Goal: Find specific page/section: Find specific page/section

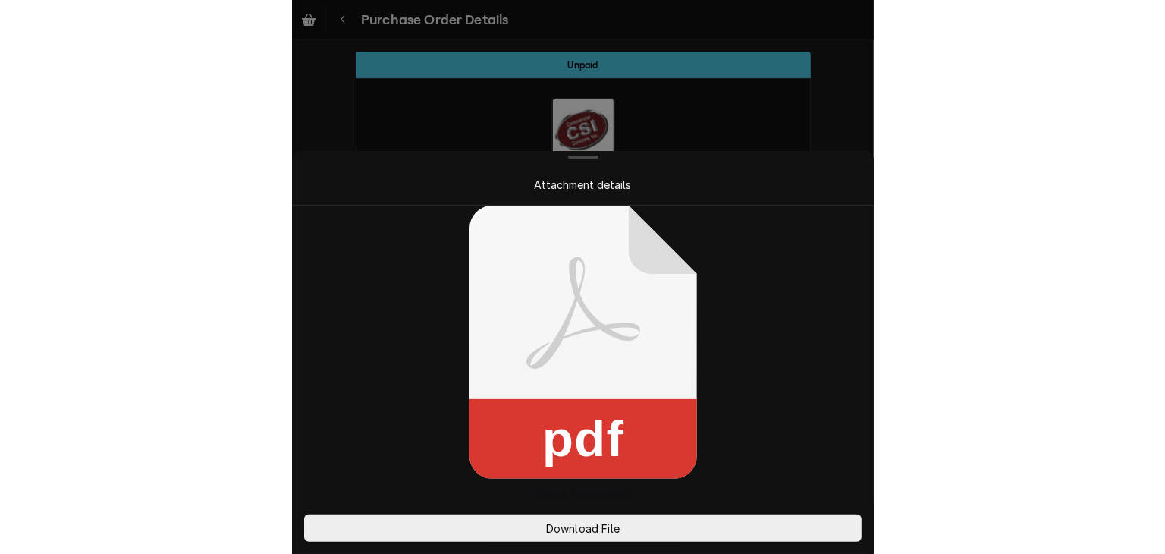
scroll to position [1306, 0]
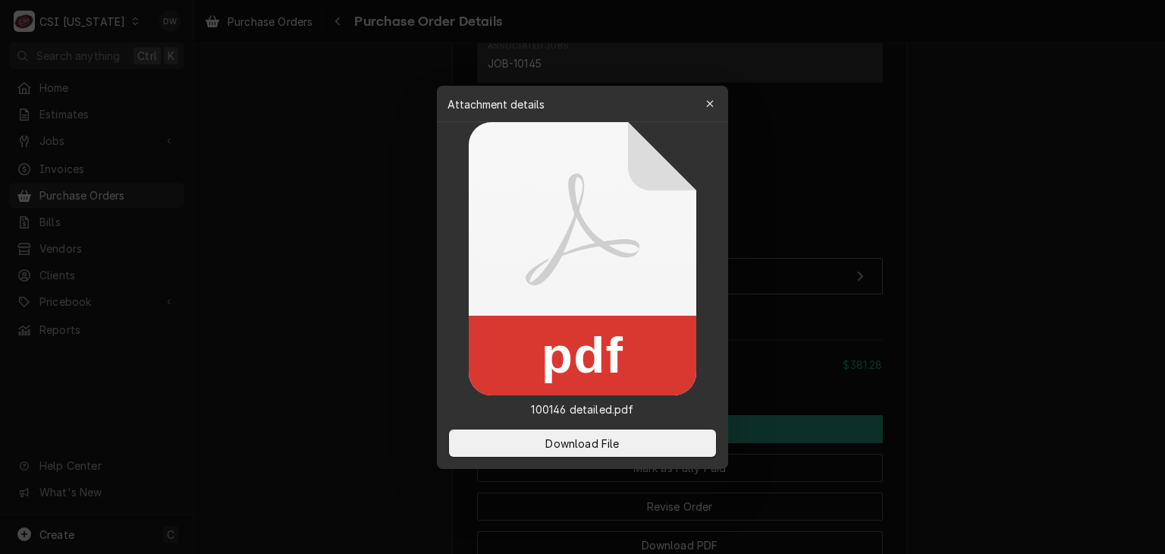
click at [581, 72] on div at bounding box center [582, 277] width 1165 height 554
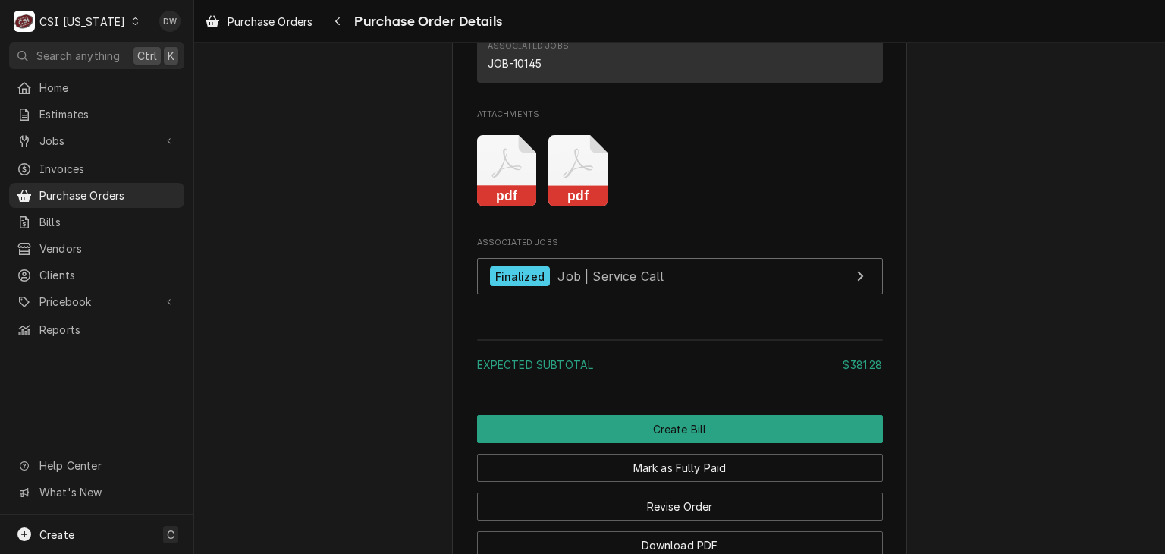
click at [130, 24] on div "Dynamic Content Wrapper" at bounding box center [135, 21] width 11 height 11
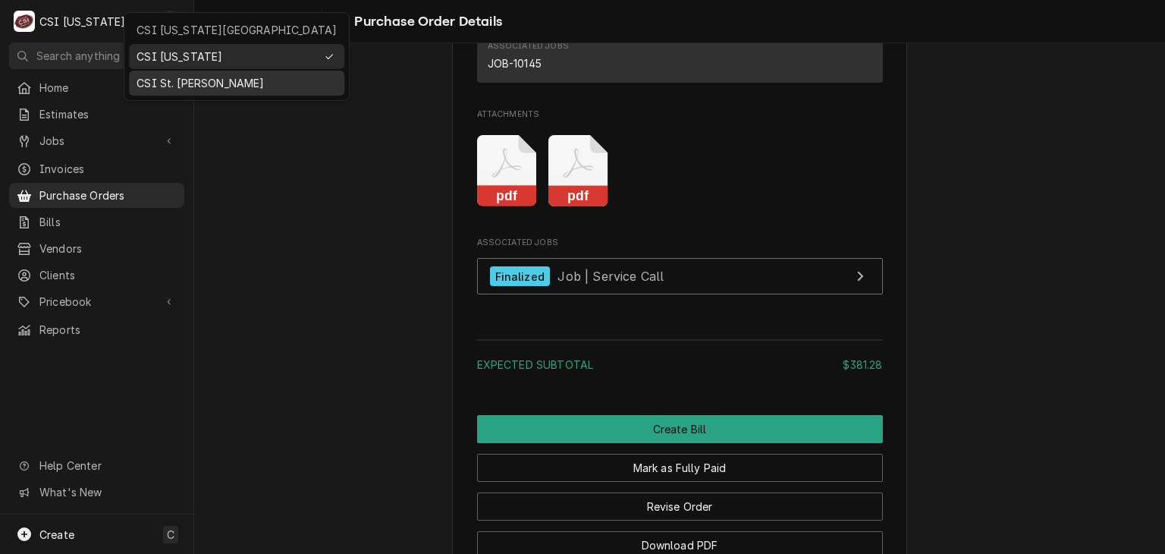
click at [154, 77] on div "CSI St. [PERSON_NAME]" at bounding box center [237, 83] width 200 height 16
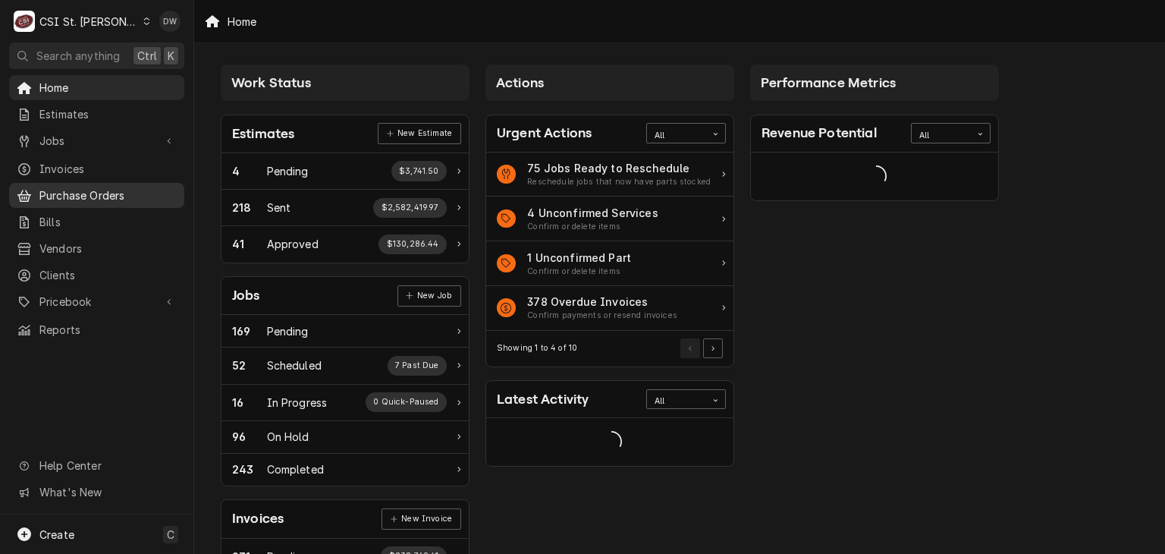
click at [63, 192] on span "Purchase Orders" at bounding box center [107, 195] width 137 height 16
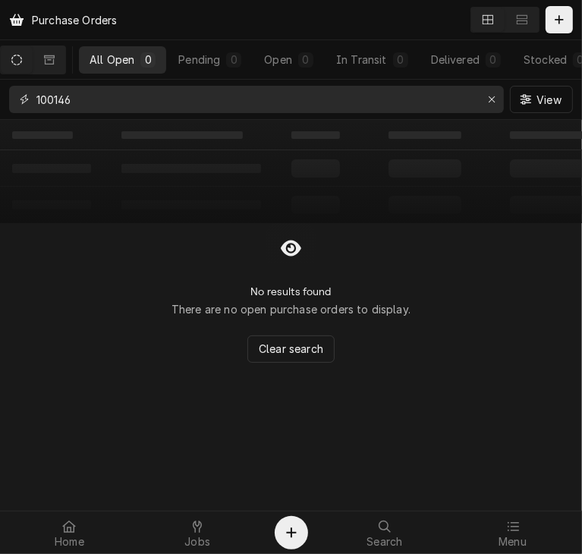
drag, startPoint x: 85, startPoint y: 106, endPoint x: -1, endPoint y: 107, distance: 85.7
click at [0, 107] on html "Purchase Orders All Open 0 Pending 0 Open 0 In Transit 0 Delivered 0 Stocked 0 …" at bounding box center [291, 277] width 582 height 554
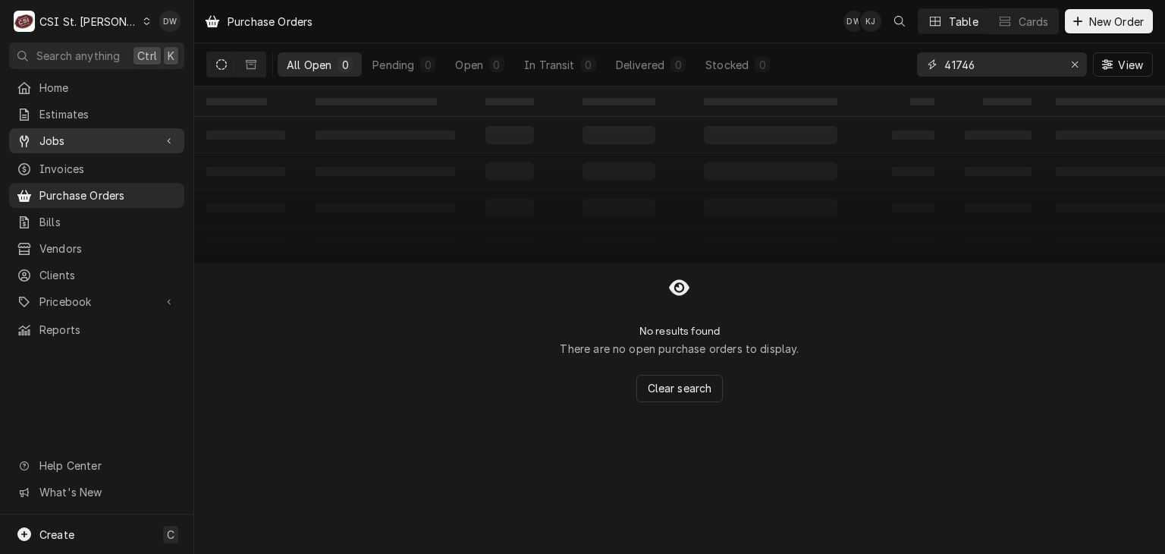
type input "41746"
click at [51, 133] on span "Jobs" at bounding box center [96, 141] width 115 height 16
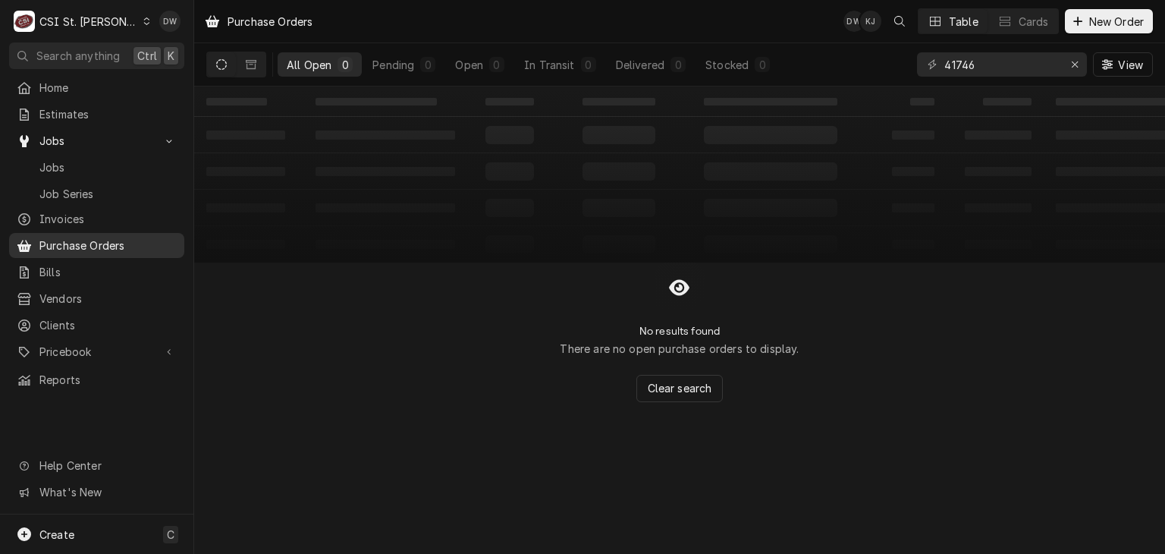
click at [67, 237] on span "Purchase Orders" at bounding box center [107, 245] width 137 height 16
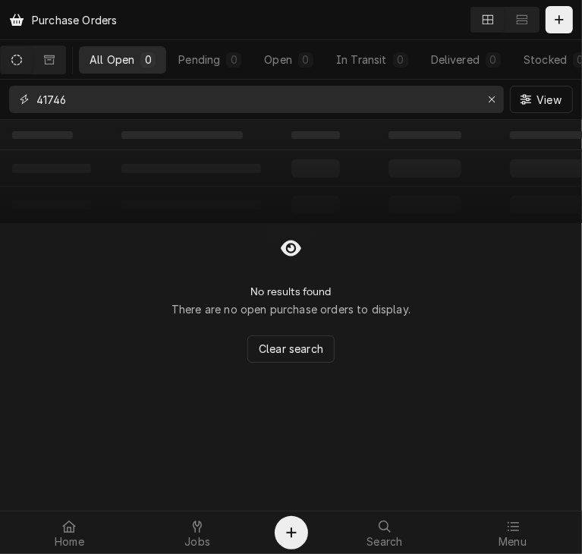
drag, startPoint x: 84, startPoint y: 101, endPoint x: -1, endPoint y: 92, distance: 85.4
click at [0, 92] on html "Purchase Orders All Open 0 Pending 0 Open 0 In Transit 0 Delivered 0 Stocked 0 …" at bounding box center [291, 277] width 582 height 554
type input "400961"
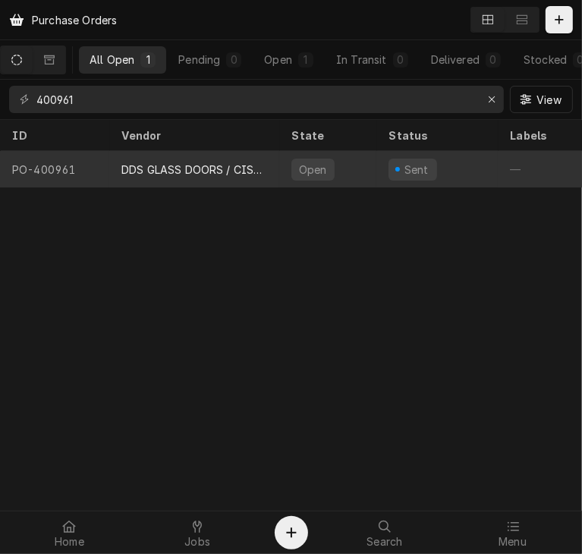
click at [134, 164] on div "DDS GLASS DOORS / CISAPLAST USA" at bounding box center [194, 170] width 146 height 16
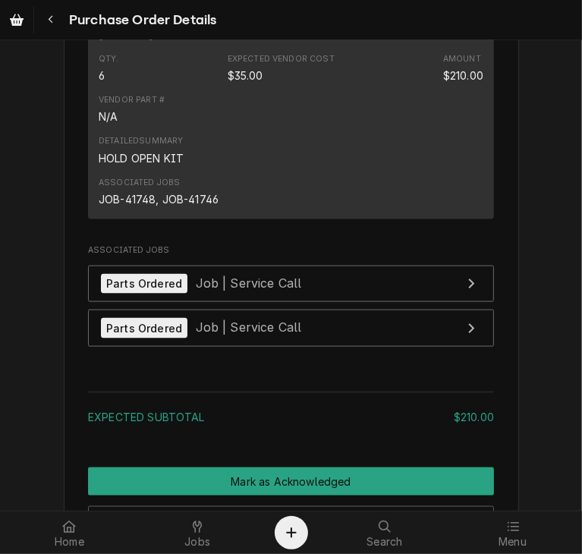
scroll to position [971, 0]
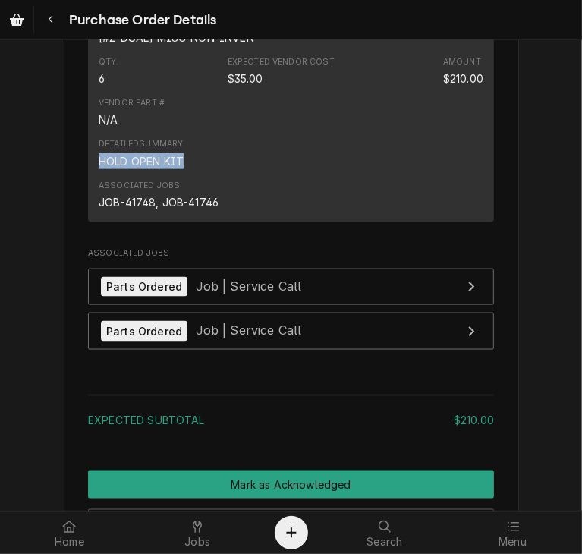
drag, startPoint x: 182, startPoint y: 208, endPoint x: 63, endPoint y: 204, distance: 119.2
copy div "HOLD OPEN KIT"
click at [49, 22] on icon "Navigate back" at bounding box center [51, 19] width 7 height 11
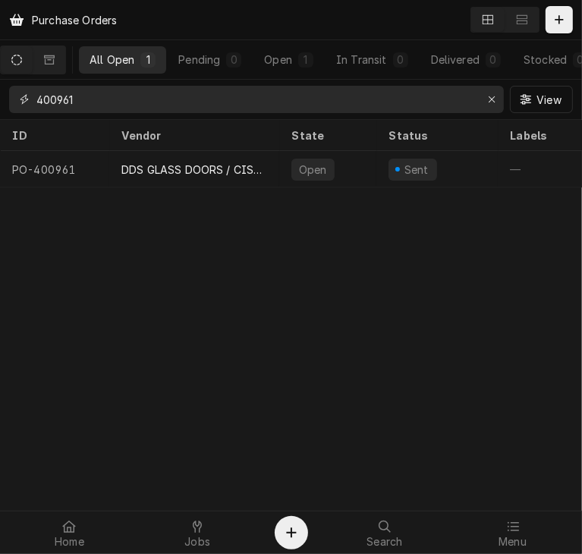
drag, startPoint x: 106, startPoint y: 101, endPoint x: -2, endPoint y: 112, distance: 109.1
click at [0, 112] on html "Purchase Orders All Open 1 Pending 0 Open 1 In Transit 0 Delivered 0 Stocked 0 …" at bounding box center [291, 277] width 582 height 554
paste input "40"
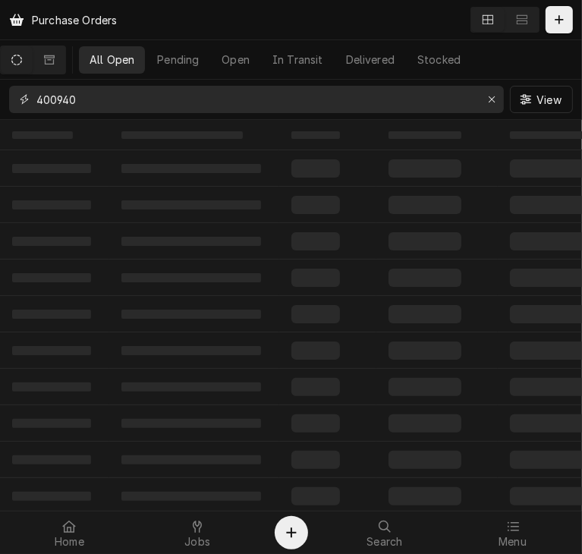
type input "400940"
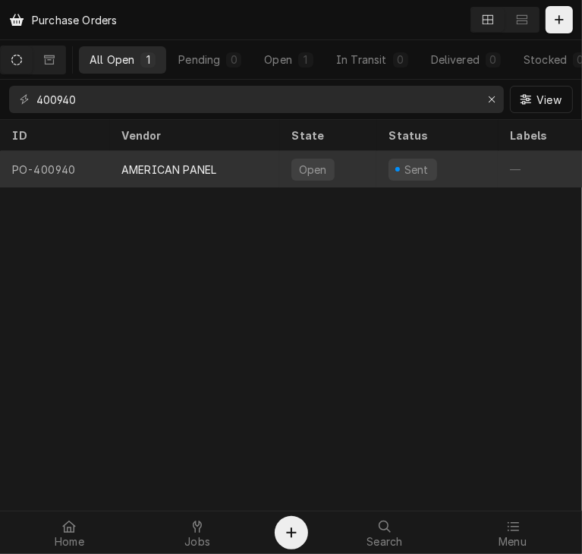
click at [167, 176] on div "AMERICAN PANEL" at bounding box center [194, 169] width 170 height 36
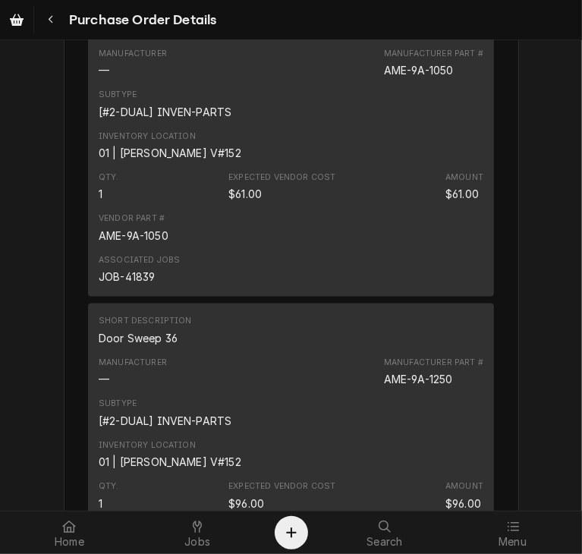
scroll to position [892, 0]
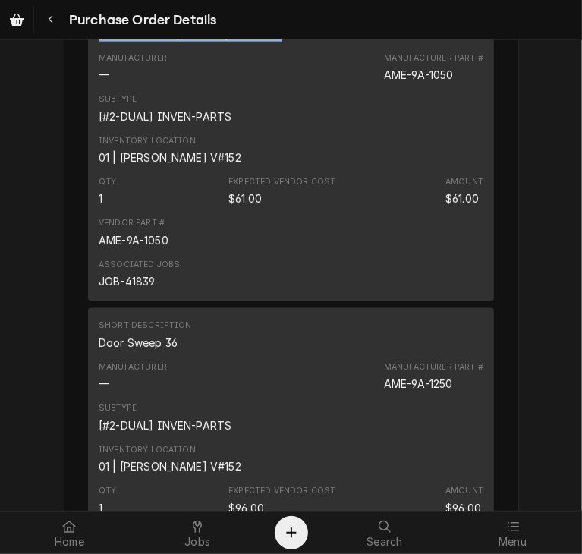
drag, startPoint x: 275, startPoint y: 51, endPoint x: 77, endPoint y: 83, distance: 201.3
click at [77, 83] on div "Vendor AMERICAN PANEL AMERICAN PANEL [STREET_ADDRESS] Bill To CSI St. Louis CSI…" at bounding box center [291, 204] width 455 height 2036
copy div "DOOR GASKET, 3 SIDED, AMPANEL"
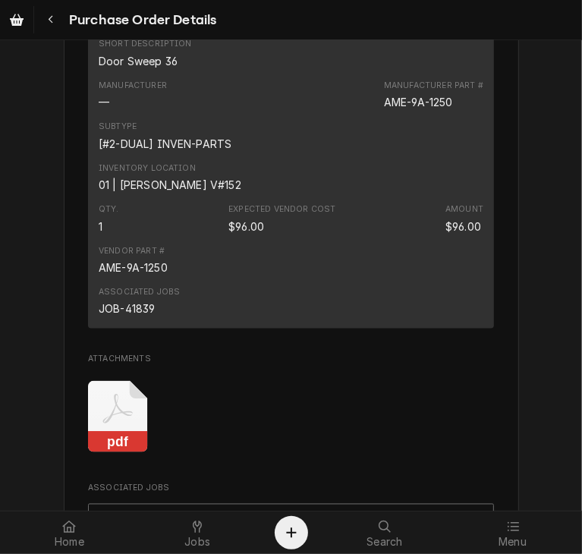
scroll to position [1183, 0]
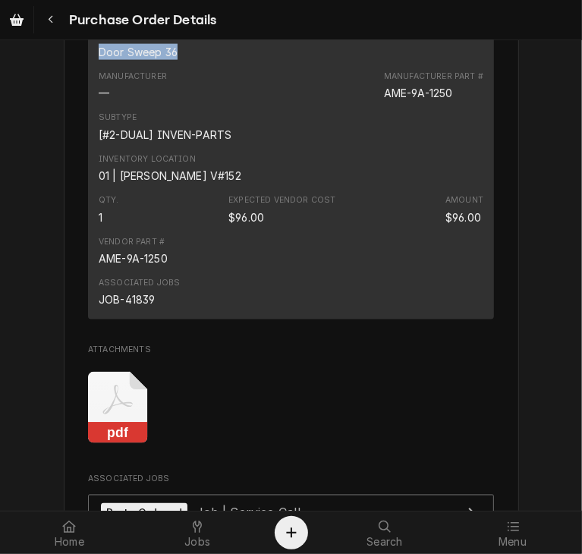
drag, startPoint x: 173, startPoint y: 98, endPoint x: 74, endPoint y: 105, distance: 99.6
copy div "Door Sweep 36"
click at [52, 24] on icon "Navigate back" at bounding box center [51, 19] width 7 height 11
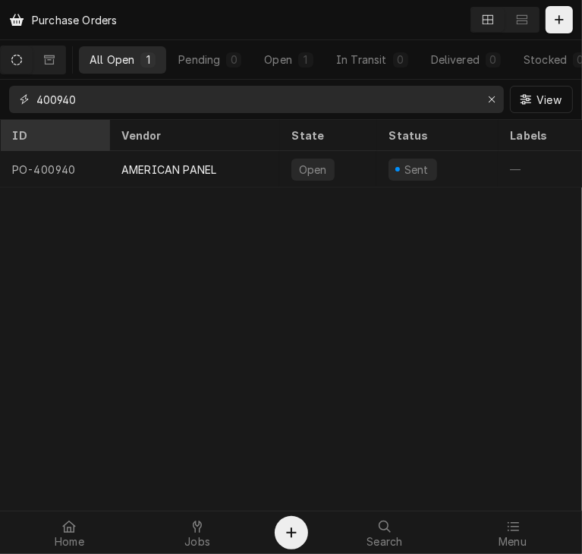
drag, startPoint x: 113, startPoint y: 96, endPoint x: 3, endPoint y: 121, distance: 112.8
click at [3, 121] on div "Purchase Orders All Open 1 Pending 0 Open 1 In Transit 0 Delivered 0 Stocked 0 …" at bounding box center [291, 277] width 582 height 554
paste input "06"
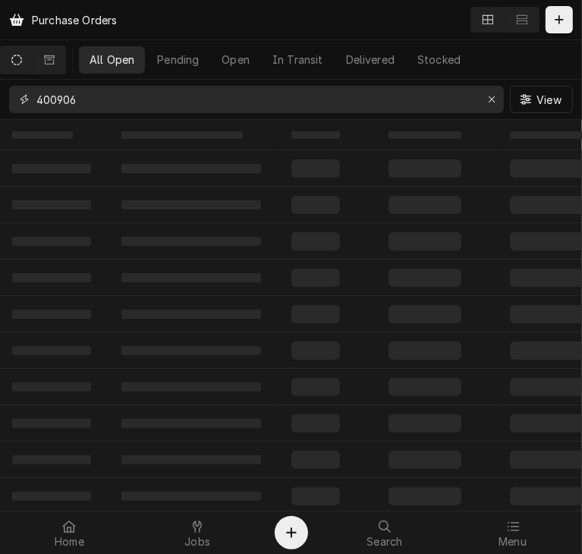
type input "400906"
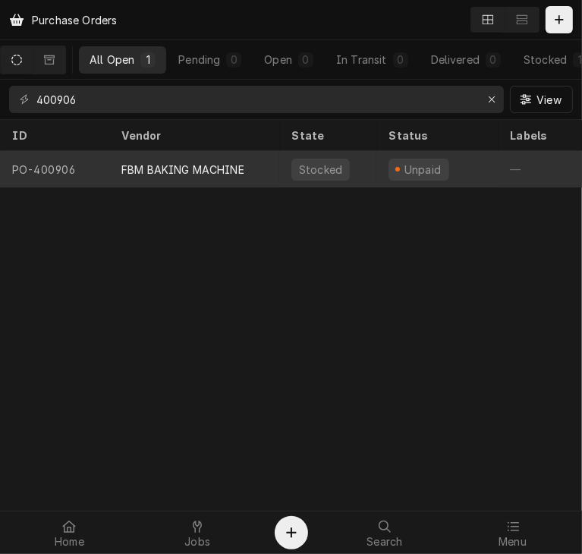
click at [157, 163] on div "FBM BAKING MACHINE" at bounding box center [182, 170] width 123 height 16
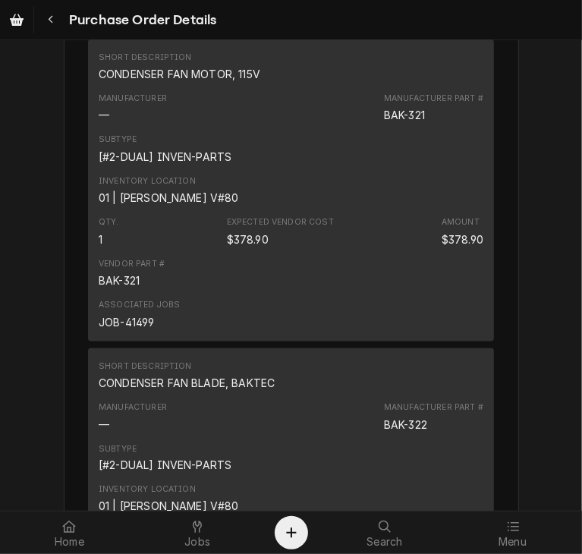
scroll to position [1041, 0]
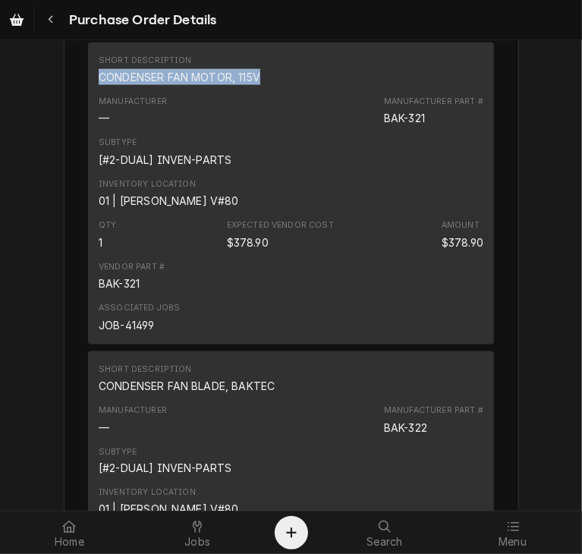
drag, startPoint x: 257, startPoint y: 123, endPoint x: 77, endPoint y: 123, distance: 179.8
click at [77, 123] on div "Vendor FBM BAKING MACHINE FBM BAKING MACHINE [STREET_ADDRESS] Bill To CSI St. L…" at bounding box center [291, 93] width 455 height 2112
copy div "CONDENSER FAN MOTOR, 115V"
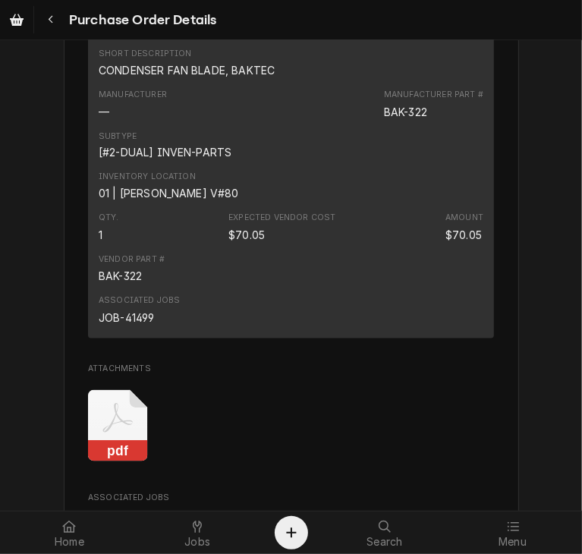
scroll to position [1353, 0]
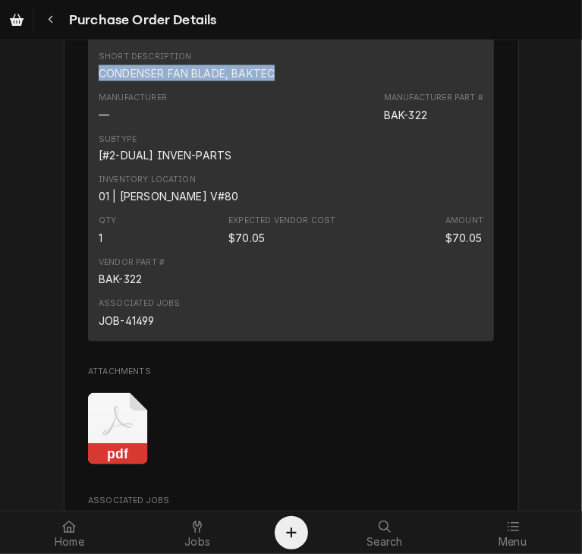
drag, startPoint x: 269, startPoint y: 122, endPoint x: 71, endPoint y: 119, distance: 198.0
copy div "CONDENSER FAN BLADE, BAKTEC"
click at [46, 27] on div "Navigate back" at bounding box center [50, 19] width 15 height 15
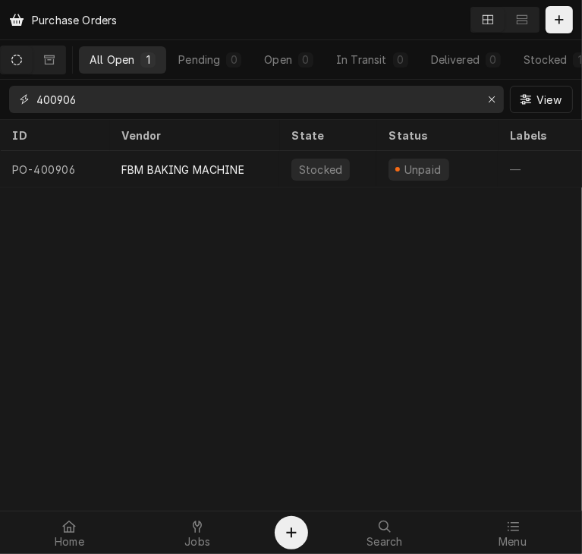
drag, startPoint x: 86, startPoint y: 98, endPoint x: 0, endPoint y: 96, distance: 86.5
click at [0, 96] on div "400906 View" at bounding box center [291, 99] width 582 height 39
paste input "875"
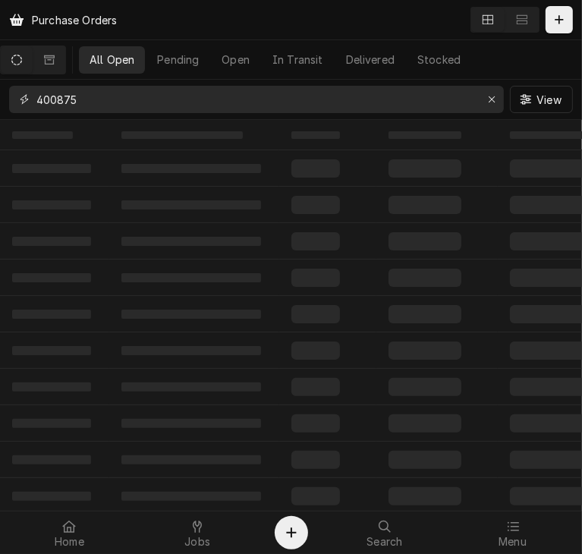
type input "400875"
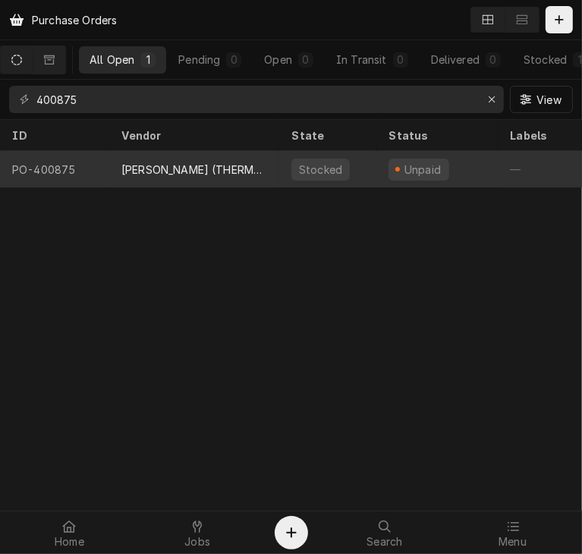
click at [140, 172] on div "EVERIDGE (THERMALRITE)" at bounding box center [194, 170] width 146 height 16
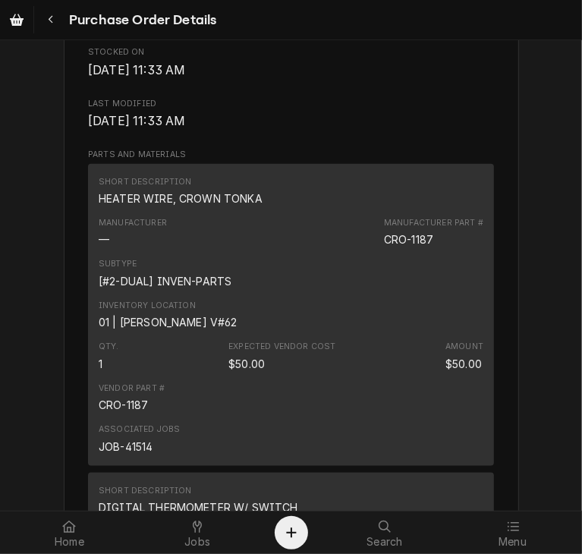
scroll to position [956, 0]
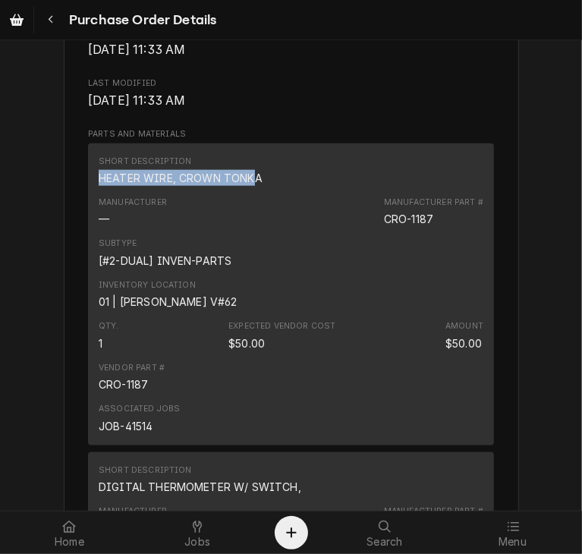
drag, startPoint x: 251, startPoint y: 227, endPoint x: 72, endPoint y: 219, distance: 179.2
click at [72, 219] on div "Vendor EVERIDGE (THERMALRITE) EVERIDGE 15600 37th Ave N Suite 100 Plymouth, MN …" at bounding box center [291, 121] width 455 height 1999
click at [219, 186] on div "HEATER WIRE, CROWN TONKA" at bounding box center [181, 178] width 164 height 16
drag, startPoint x: 254, startPoint y: 223, endPoint x: 94, endPoint y: 222, distance: 160.1
click at [99, 186] on div "HEATER WIRE, CROWN TONKA" at bounding box center [181, 178] width 164 height 16
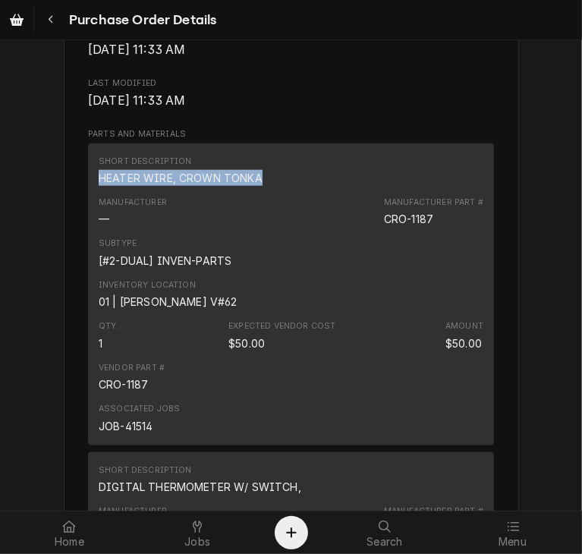
copy div "HEATER WIRE, CROWN TONKA"
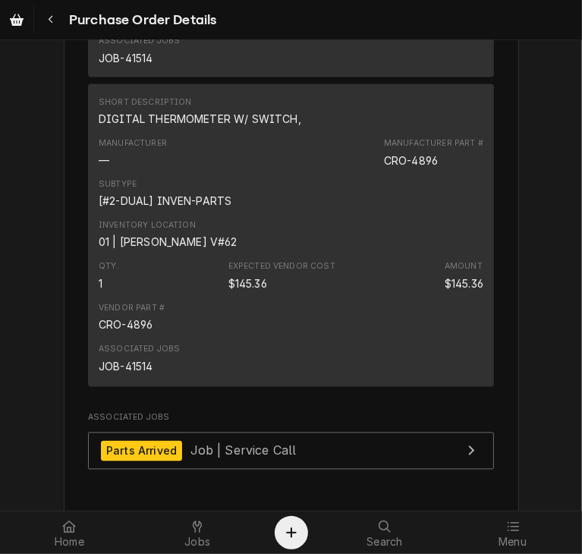
scroll to position [1327, 0]
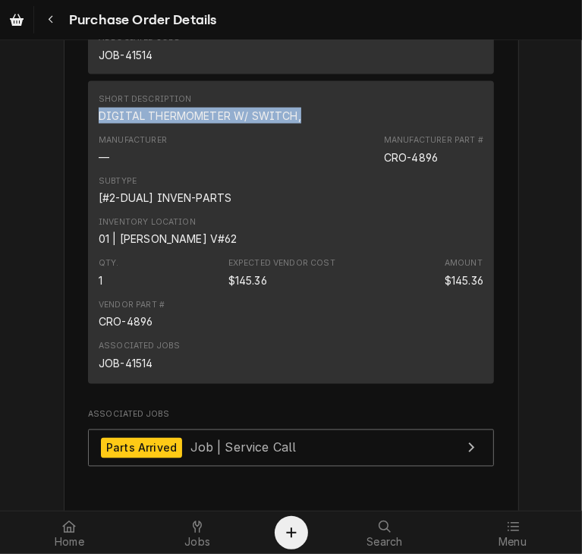
drag, startPoint x: 300, startPoint y: 162, endPoint x: 72, endPoint y: 162, distance: 227.6
copy div "DIGITAL THERMOMETER W/ SWITCH,"
click at [49, 23] on icon "Navigate back" at bounding box center [51, 19] width 7 height 11
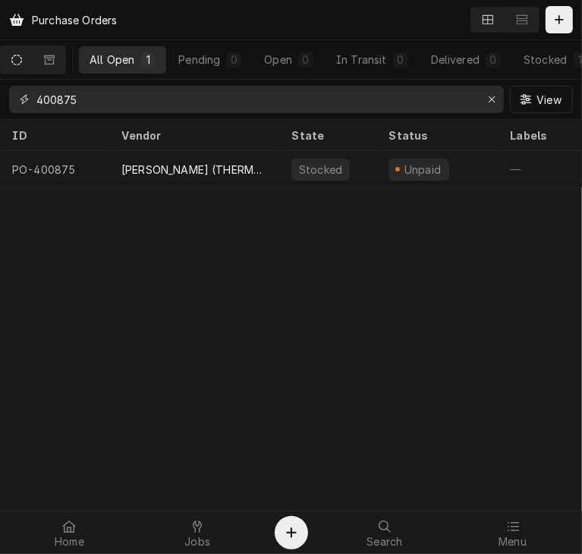
click at [84, 102] on input "400875" at bounding box center [255, 99] width 438 height 27
type input "400800"
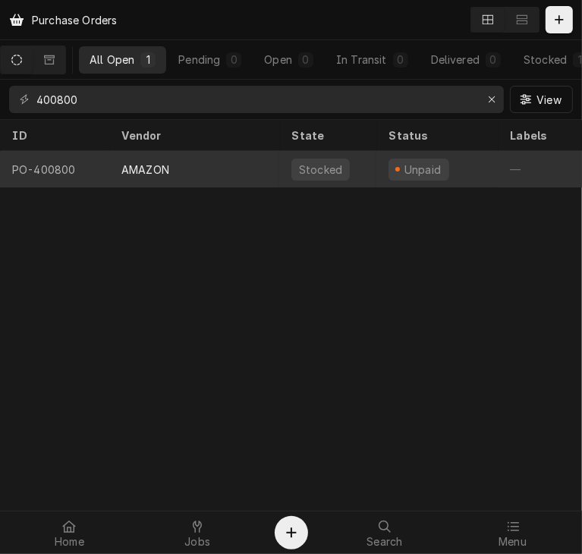
click at [170, 177] on div "AMAZON" at bounding box center [194, 169] width 170 height 36
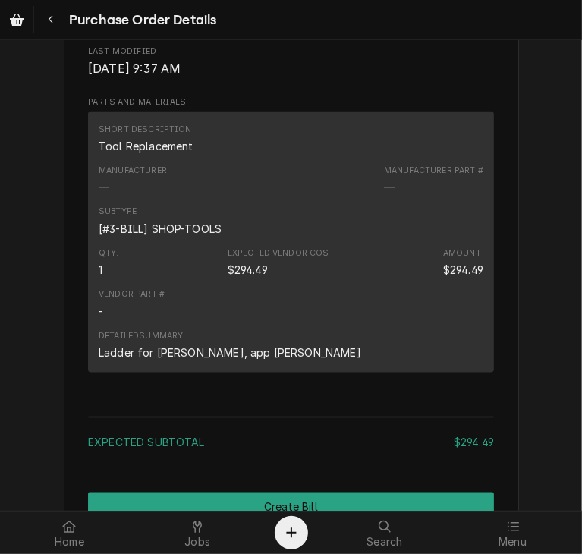
scroll to position [958, 0]
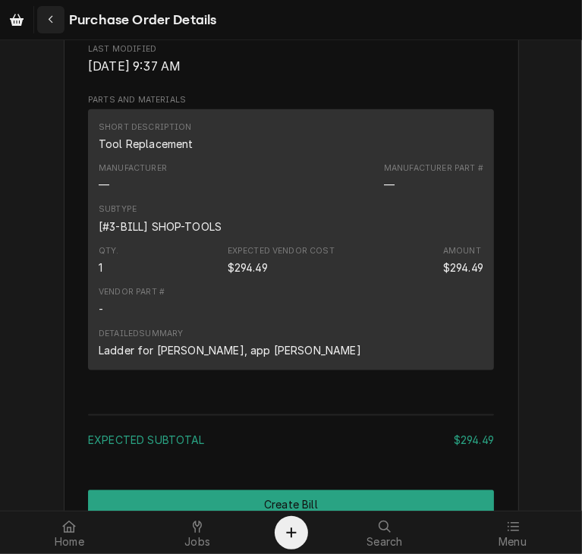
click at [49, 21] on icon "Navigate back" at bounding box center [51, 19] width 7 height 11
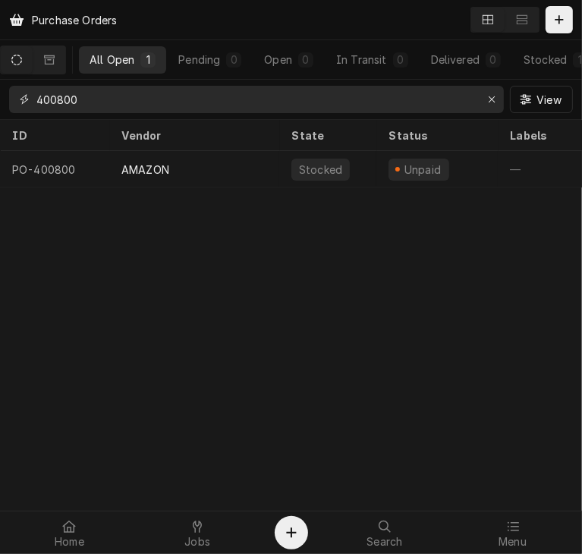
click at [96, 100] on input "400800" at bounding box center [255, 99] width 438 height 27
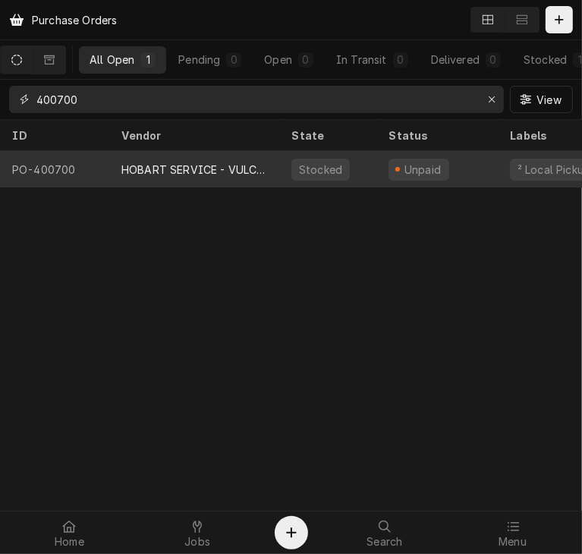
type input "400700"
click at [146, 162] on div "HOBART SERVICE - VULCAN" at bounding box center [194, 170] width 146 height 16
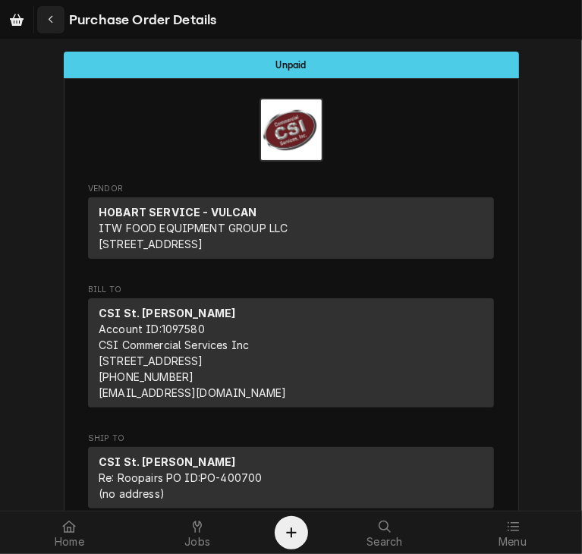
click at [52, 22] on icon "Navigate back" at bounding box center [51, 19] width 7 height 11
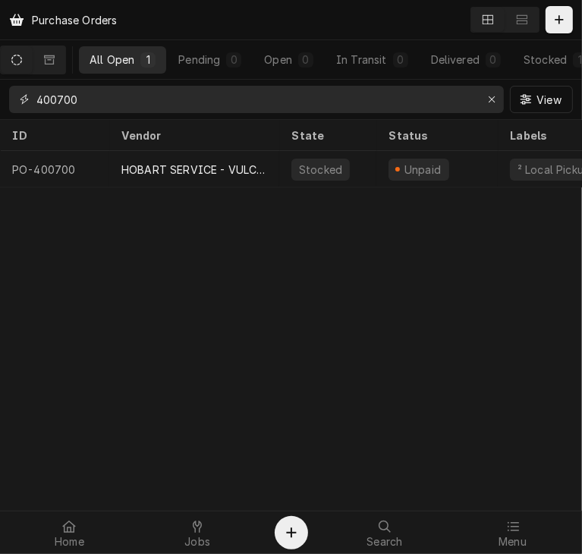
click at [94, 96] on input "400700" at bounding box center [255, 99] width 438 height 27
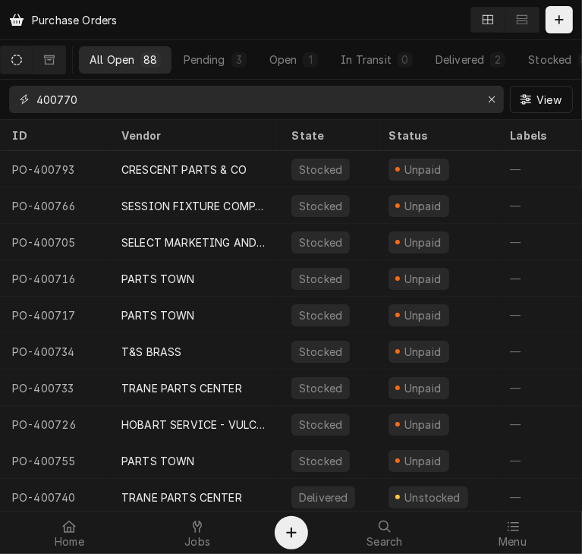
type input "400770"
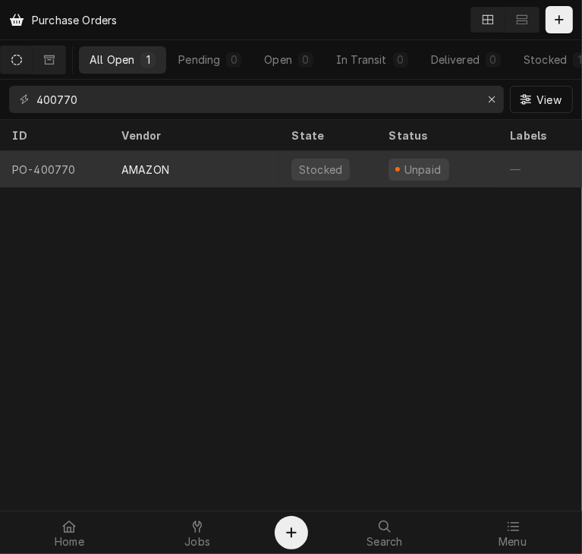
click at [149, 164] on div "AMAZON" at bounding box center [145, 170] width 48 height 16
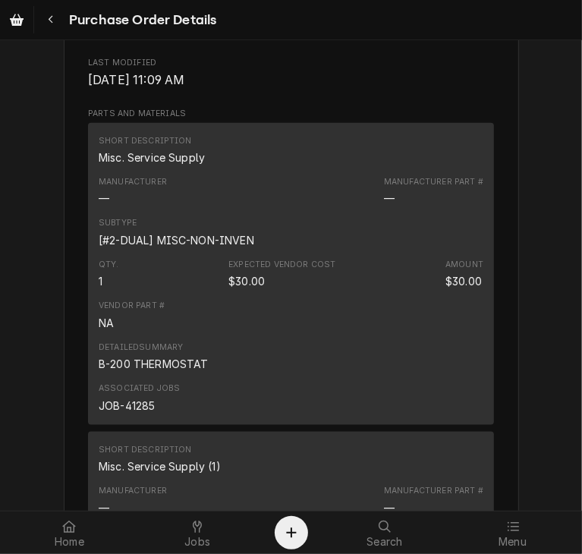
scroll to position [947, 0]
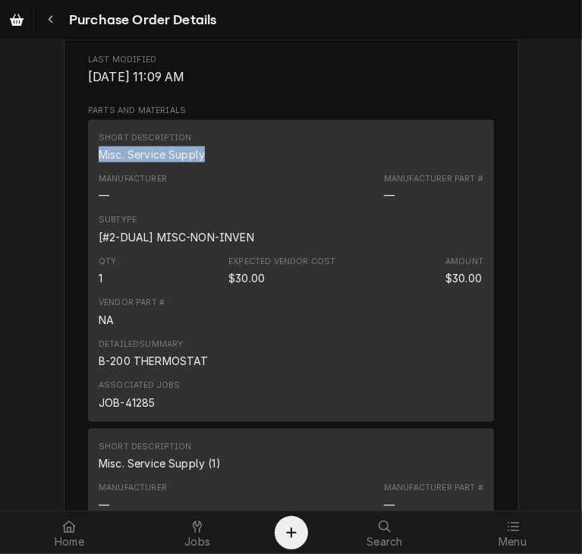
drag, startPoint x: 201, startPoint y: 184, endPoint x: 79, endPoint y: 190, distance: 122.3
click at [79, 190] on div "Vendor AMAZON AMAZON Bill To CSI St. Louis CSI Commercial Services Inc [STREET_…" at bounding box center [291, 140] width 455 height 2019
copy div "Misc. Service Supply"
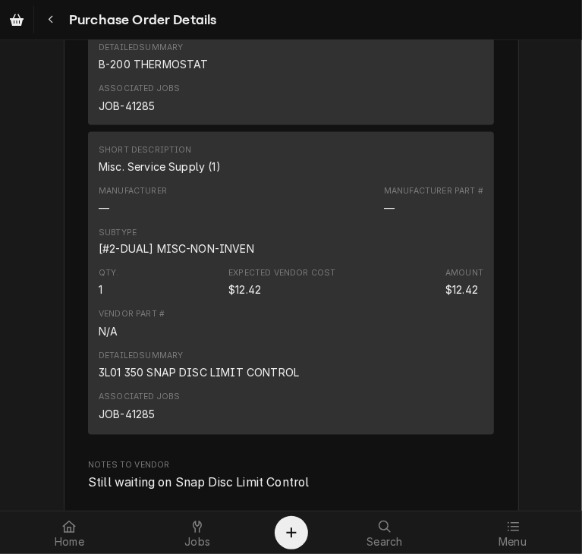
scroll to position [1313, 0]
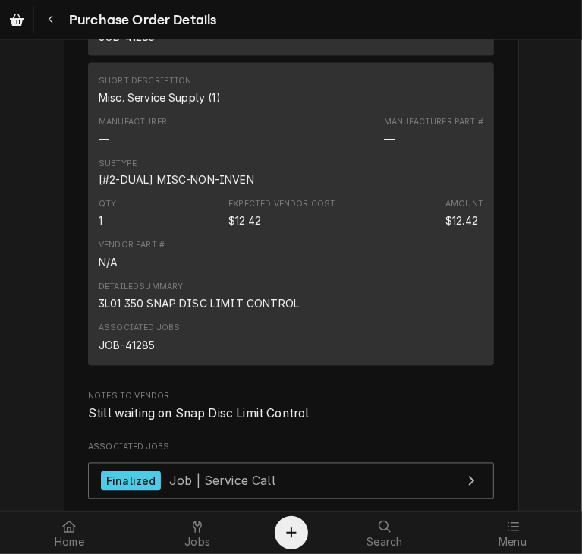
click at [220, 111] on div "Short Description Misc. Service Supply (1)" at bounding box center [291, 90] width 385 height 41
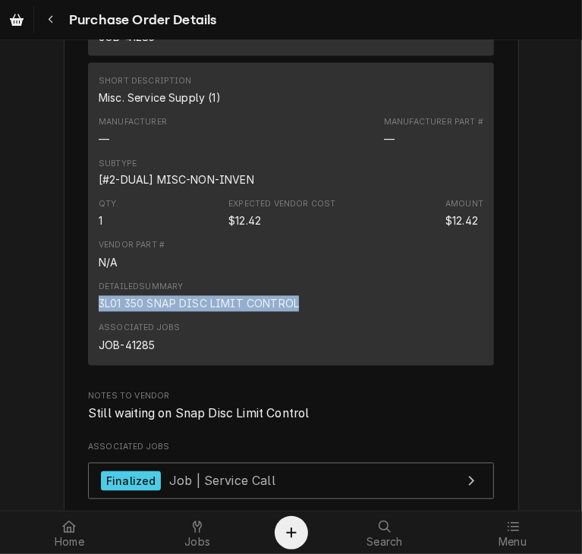
drag, startPoint x: 298, startPoint y: 333, endPoint x: 80, endPoint y: 339, distance: 217.8
copy div "3L01 350 SNAP DISC LIMIT CONTROL"
click at [52, 17] on icon "Navigate back" at bounding box center [51, 19] width 7 height 11
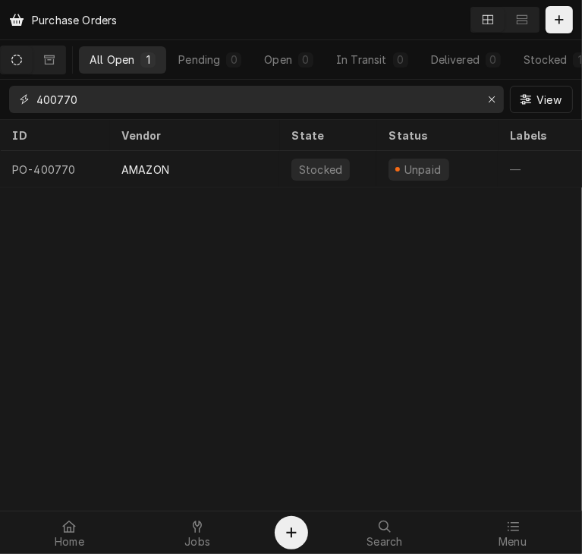
click at [99, 99] on input "400770" at bounding box center [255, 99] width 438 height 27
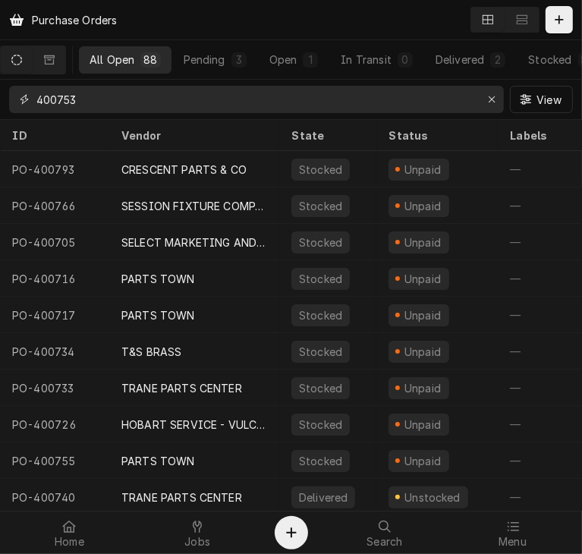
type input "400753"
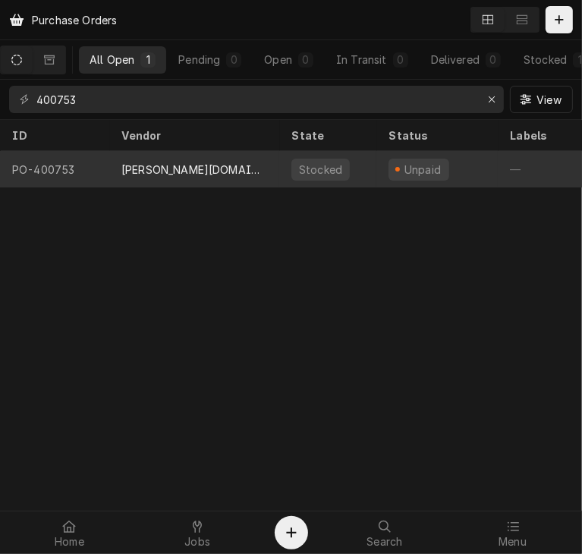
click at [145, 162] on div "[PERSON_NAME][DOMAIN_NAME]" at bounding box center [194, 170] width 146 height 16
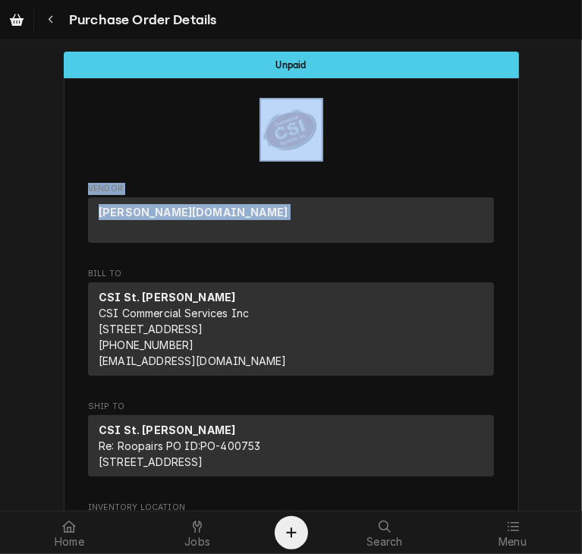
drag, startPoint x: 567, startPoint y: 136, endPoint x: 580, endPoint y: 248, distance: 113.0
click at [580, 248] on div "Unpaid Vendor HUBERT.COM Bill To CSI St. Louis CSI Commercial Services Inc 1833…" at bounding box center [291, 275] width 582 height 470
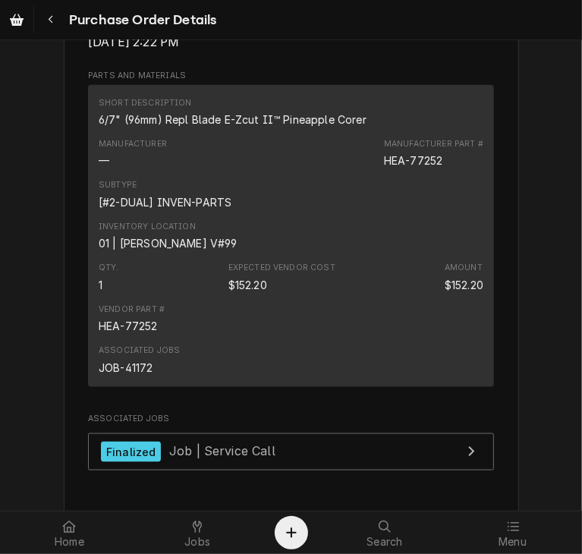
scroll to position [1002, 0]
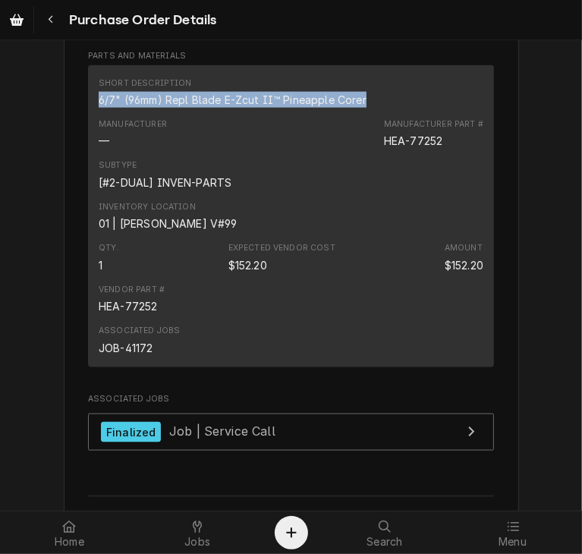
drag, startPoint x: 360, startPoint y: 132, endPoint x: 64, endPoint y: 141, distance: 296.0
copy div "6/7" (96mm) Repl Blade E-Zcut II™ Pineapple Corer"
click at [46, 28] on button "Navigate back" at bounding box center [50, 19] width 27 height 27
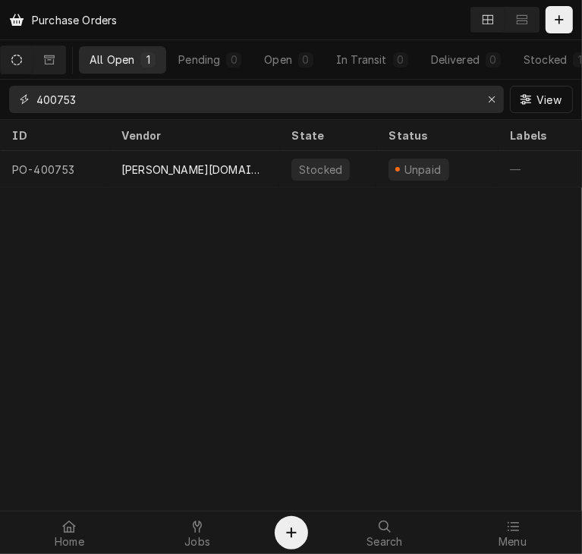
click at [112, 103] on input "400753" at bounding box center [255, 99] width 438 height 27
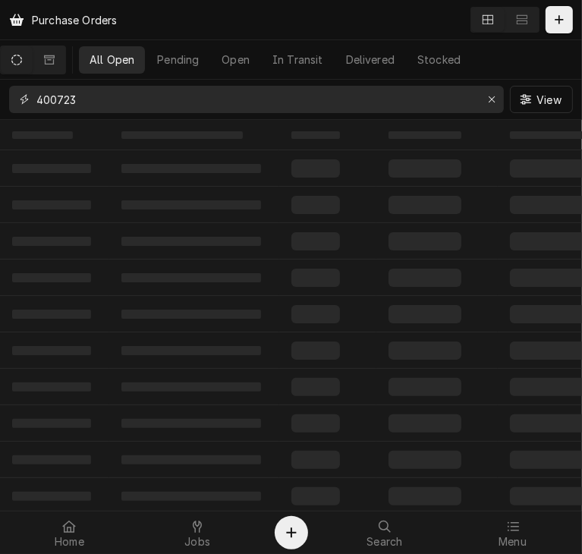
type input "400723"
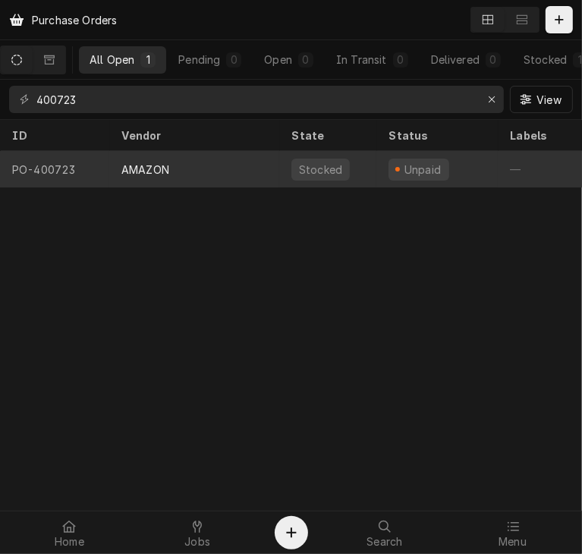
click at [134, 162] on div "AMAZON" at bounding box center [145, 170] width 48 height 16
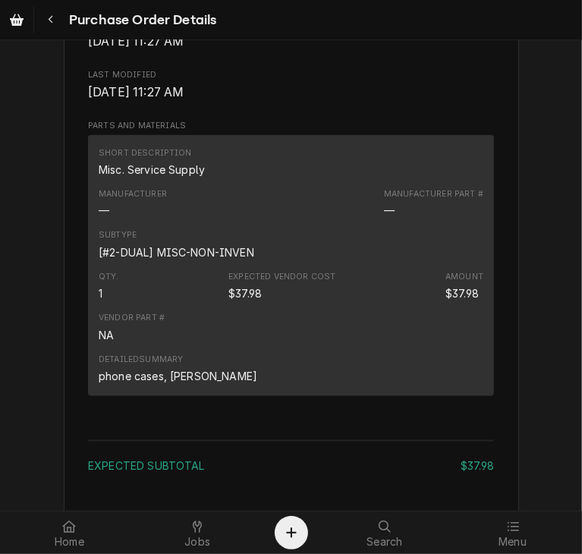
scroll to position [935, 0]
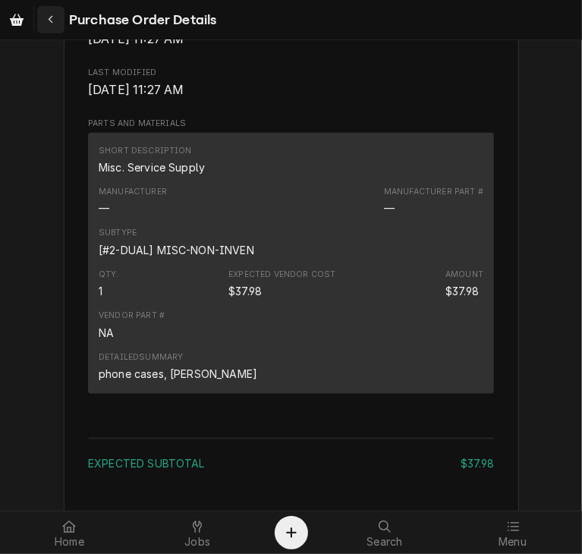
click at [52, 24] on icon "Navigate back" at bounding box center [51, 19] width 7 height 11
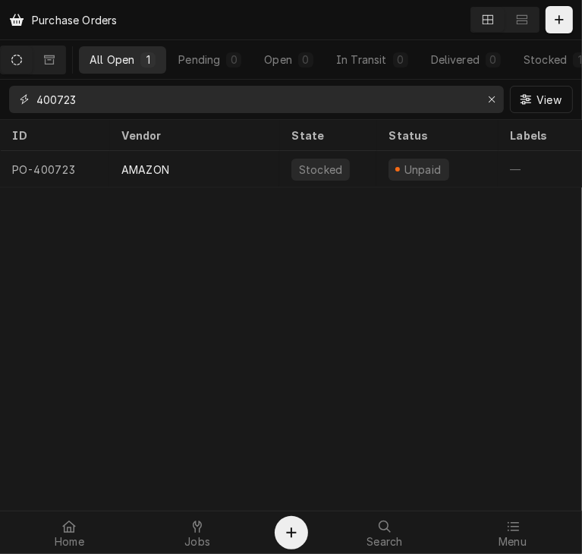
click at [115, 101] on input "400723" at bounding box center [255, 99] width 438 height 27
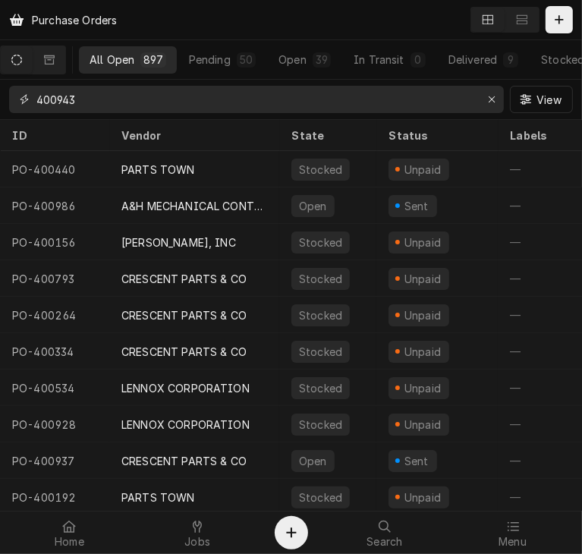
type input "400943"
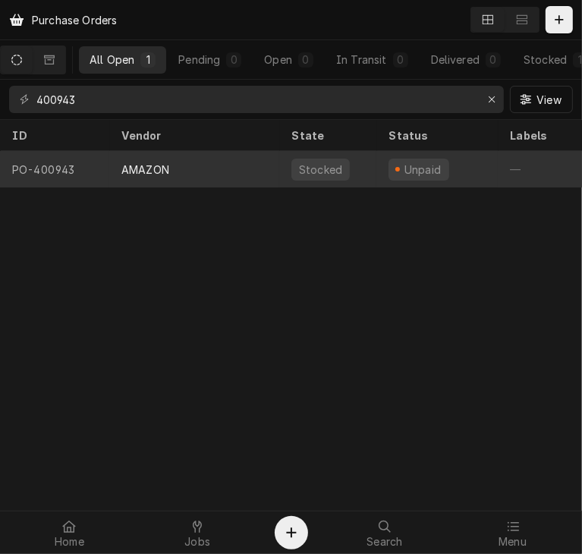
click at [140, 174] on div "AMAZON" at bounding box center [194, 169] width 170 height 36
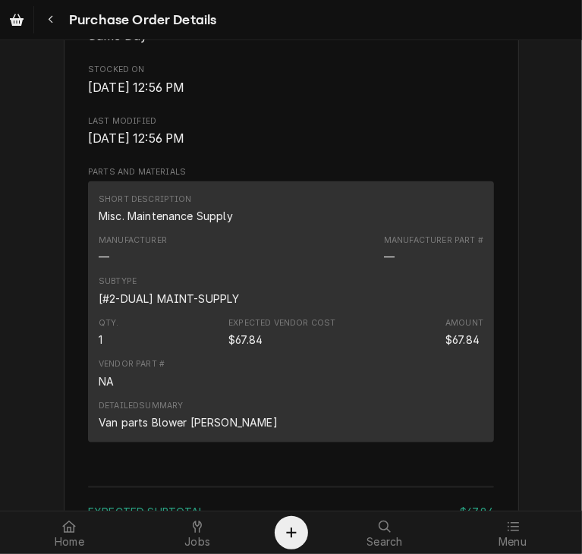
scroll to position [925, 0]
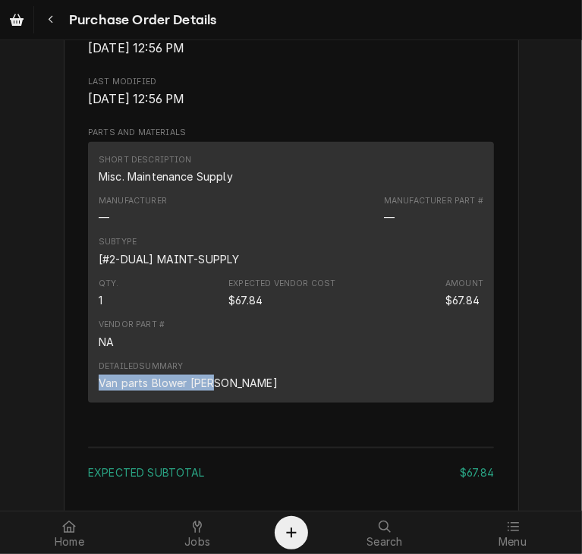
drag, startPoint x: 216, startPoint y: 411, endPoint x: 71, endPoint y: 413, distance: 144.9
copy div "Van parts Blower [PERSON_NAME]"
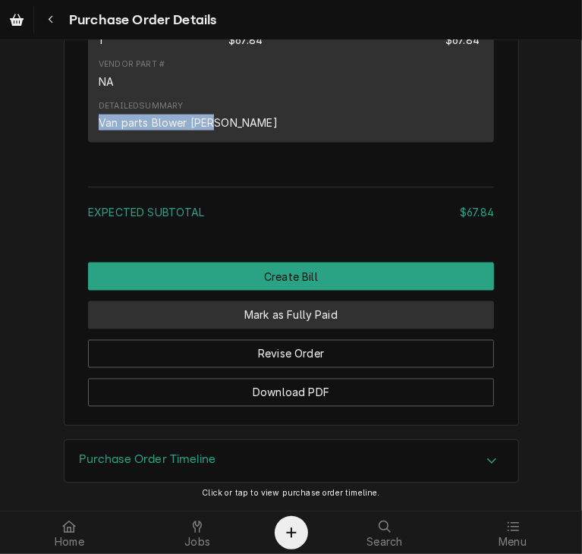
click at [306, 310] on button "Mark as Fully Paid" at bounding box center [291, 315] width 406 height 28
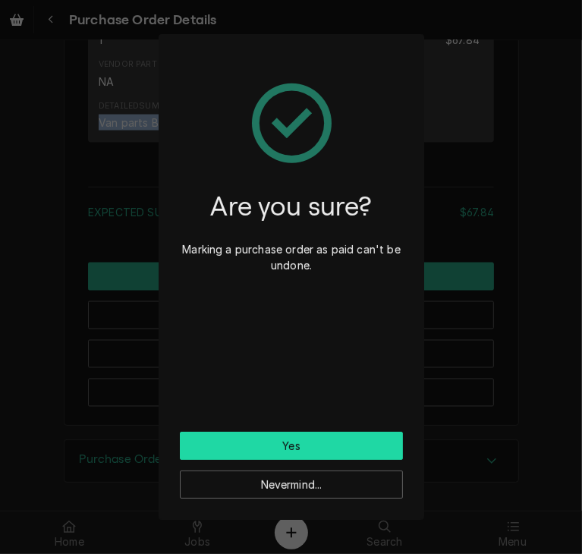
click at [300, 448] on button "Yes" at bounding box center [291, 446] width 223 height 28
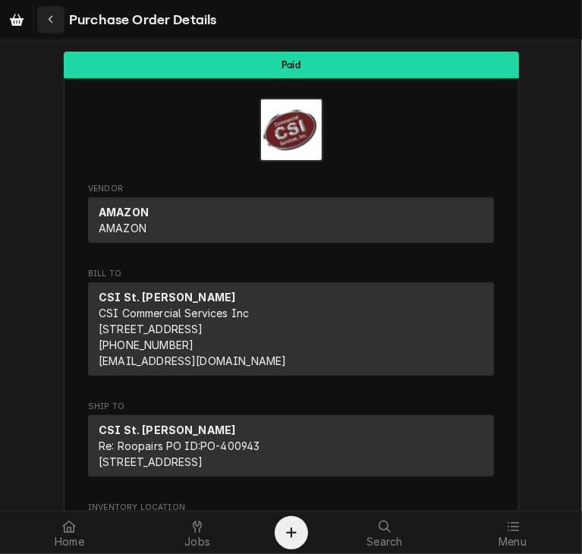
click at [51, 22] on icon "Navigate back" at bounding box center [51, 19] width 7 height 11
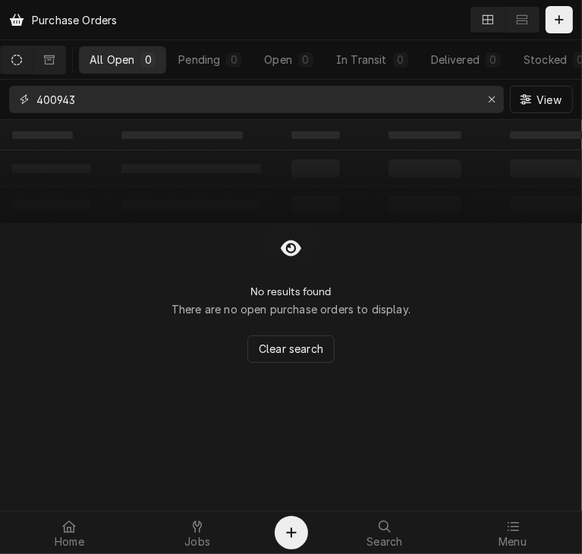
click at [118, 109] on input "400943" at bounding box center [255, 99] width 438 height 27
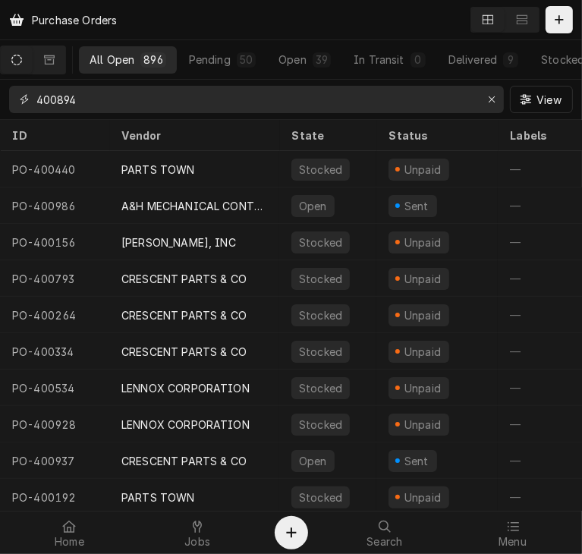
type input "400894"
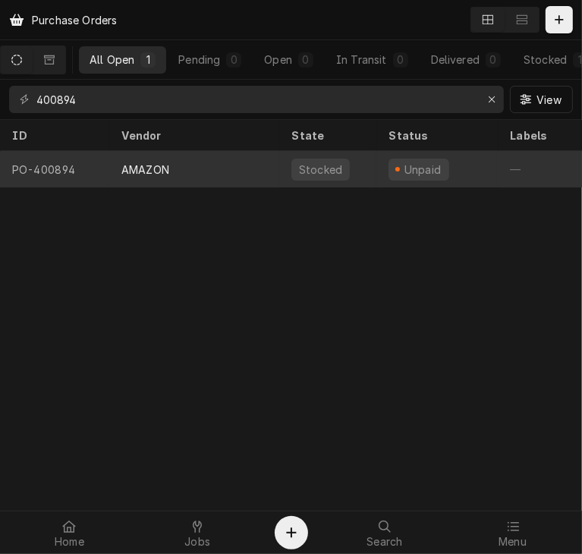
click at [130, 168] on div "AMAZON" at bounding box center [145, 170] width 48 height 16
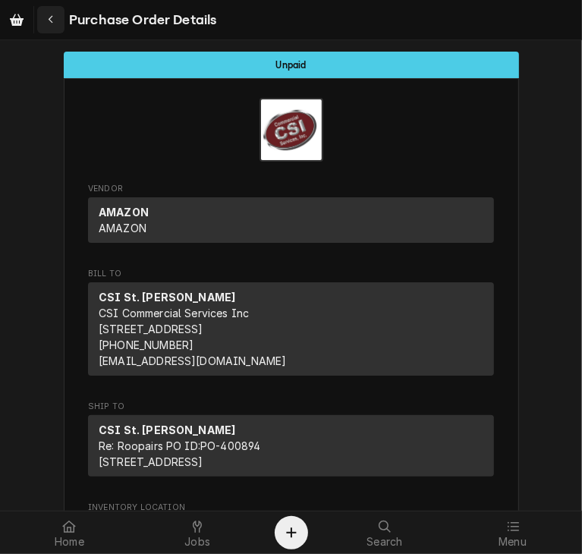
click at [55, 24] on div "Navigate back" at bounding box center [50, 19] width 15 height 15
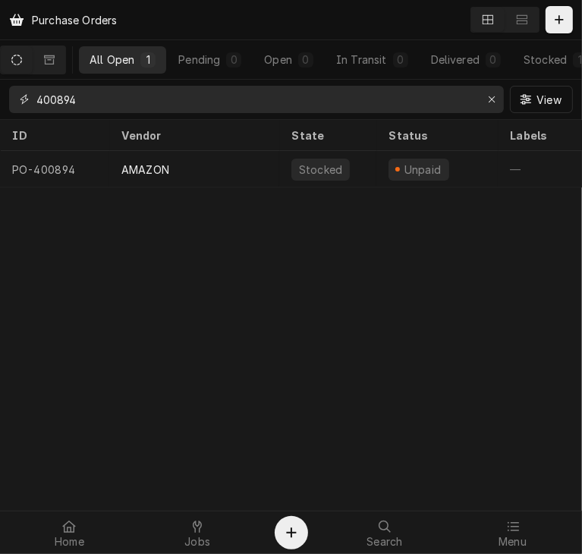
click at [94, 102] on input "400894" at bounding box center [255, 99] width 438 height 27
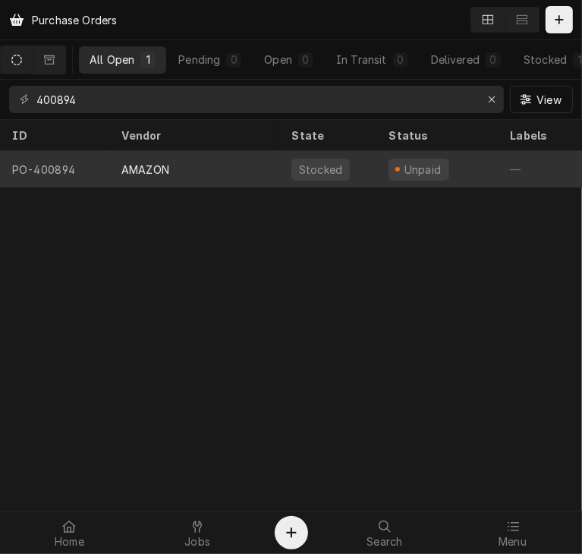
click at [127, 168] on div "AMAZON" at bounding box center [145, 170] width 48 height 16
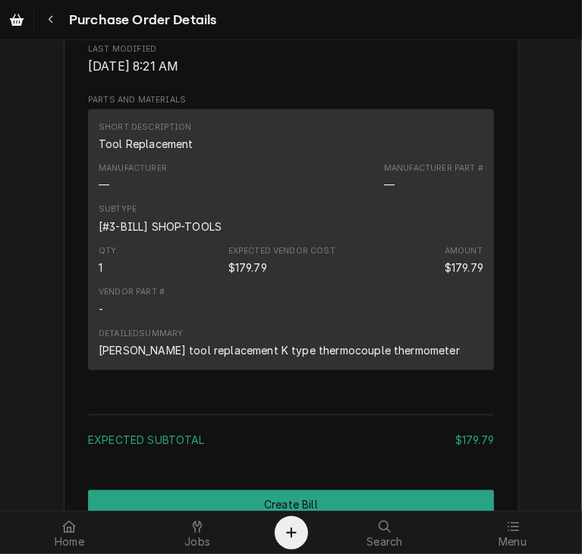
scroll to position [972, 0]
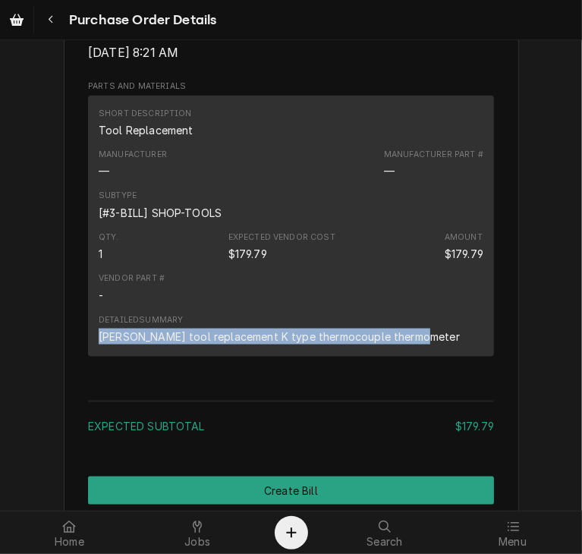
drag, startPoint x: 414, startPoint y: 366, endPoint x: 81, endPoint y: 371, distance: 333.1
copy div "Courtney tool replacement K type thermocouple thermometer"
click at [48, 14] on icon "Navigate back" at bounding box center [51, 19] width 7 height 11
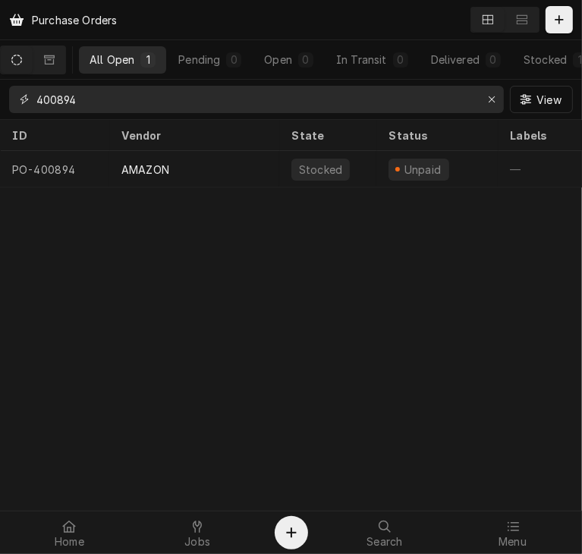
click at [97, 99] on input "400894" at bounding box center [255, 99] width 438 height 27
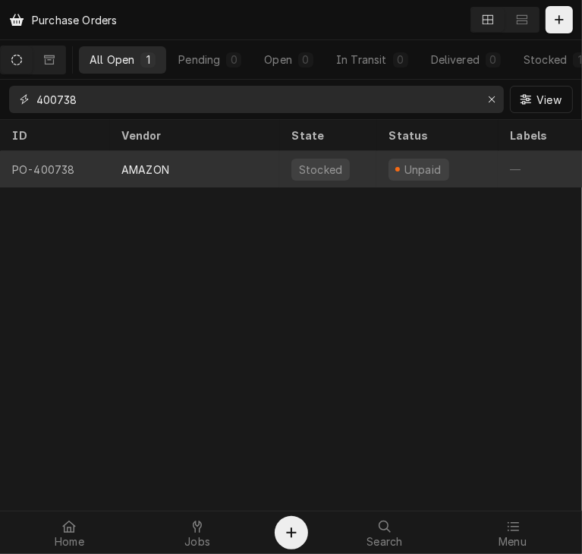
type input "400738"
click at [133, 165] on div "AMAZON" at bounding box center [145, 170] width 48 height 16
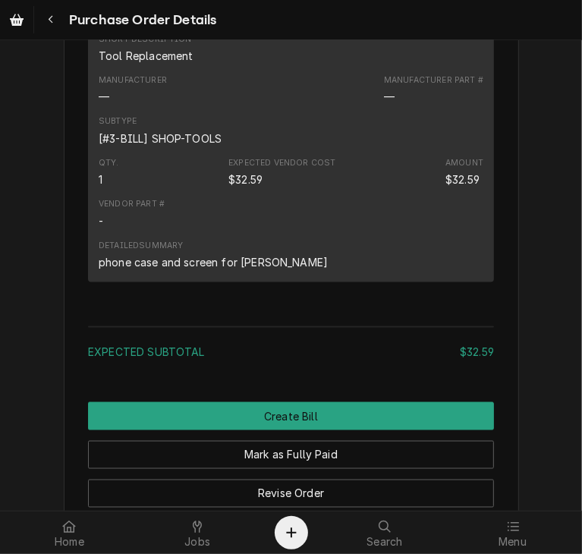
scroll to position [1020, 0]
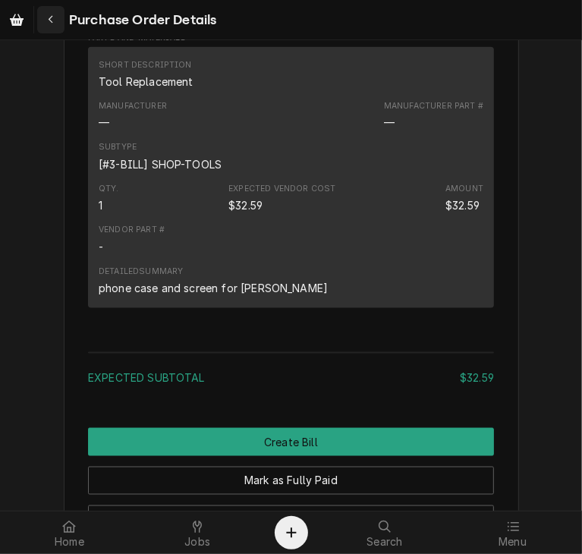
click at [49, 26] on div "Navigate back" at bounding box center [50, 19] width 15 height 15
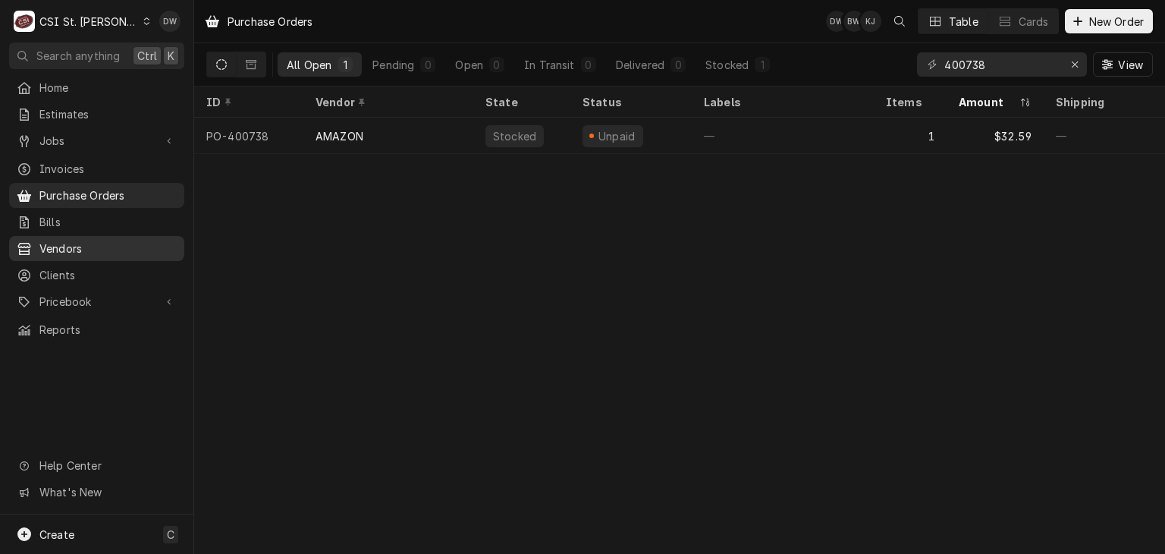
click at [70, 247] on span "Vendors" at bounding box center [107, 248] width 137 height 16
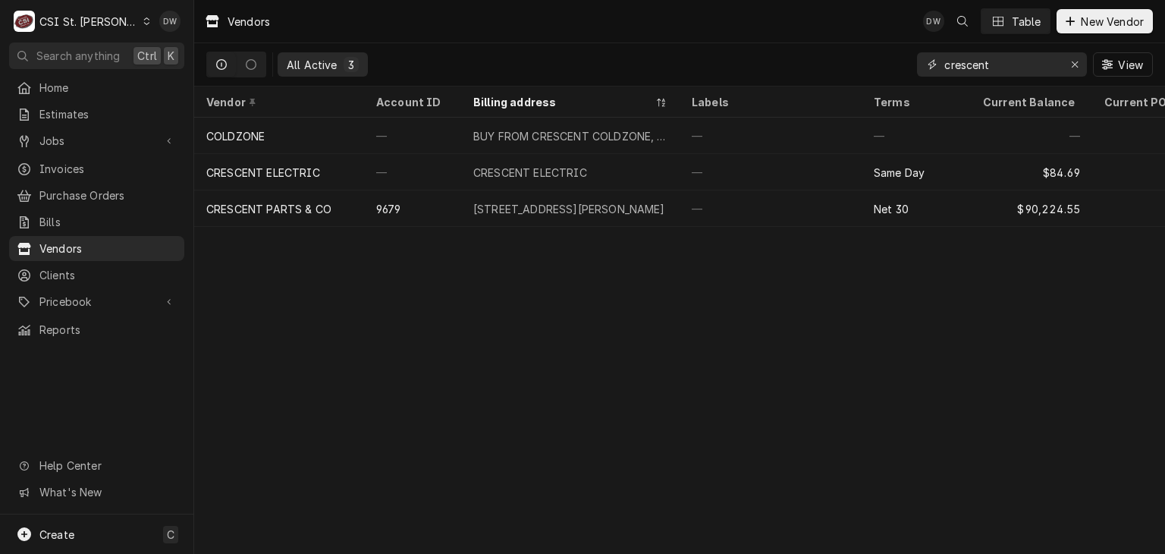
drag, startPoint x: 1010, startPoint y: 71, endPoint x: 817, endPoint y: 74, distance: 192.7
click at [817, 74] on div "All Active 3 crescent View" at bounding box center [679, 64] width 947 height 42
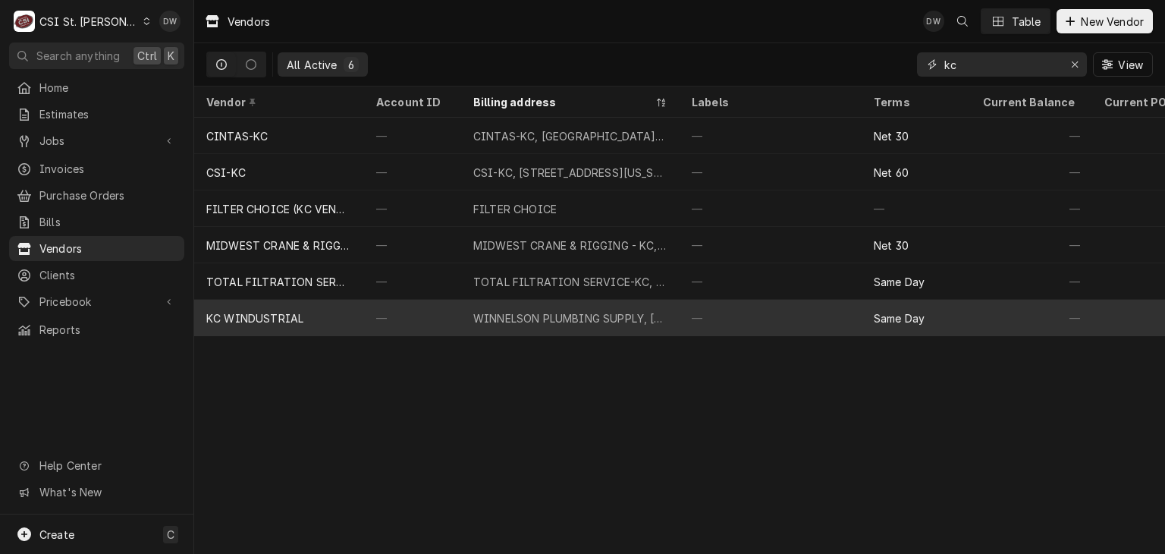
type input "kc"
click at [569, 320] on div "WINNELSON PLUMBING SUPPLY, [STREET_ADDRESS][US_STATE]" at bounding box center [570, 318] width 194 height 16
